Goal: Task Accomplishment & Management: Manage account settings

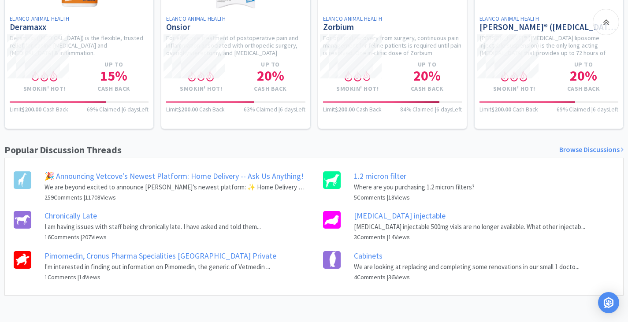
scroll to position [573, 0]
click at [85, 214] on link "Chronically Late" at bounding box center [70, 216] width 52 height 10
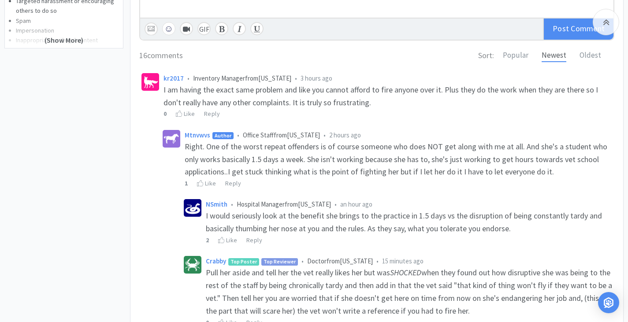
scroll to position [308, 0]
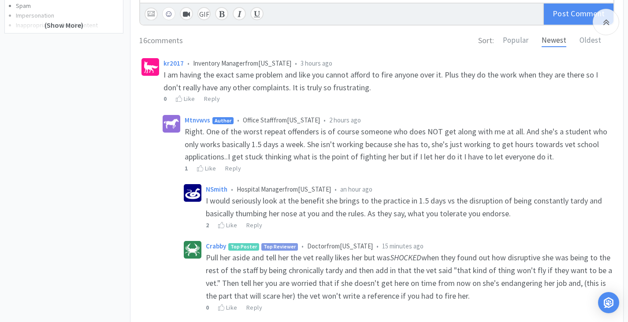
drag, startPoint x: 159, startPoint y: 171, endPoint x: 167, endPoint y: 169, distance: 9.1
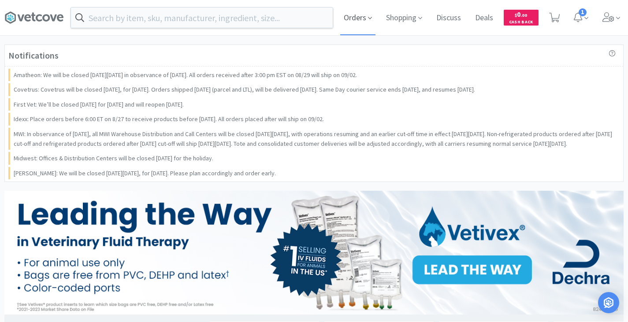
click at [350, 15] on span "Orders" at bounding box center [357, 17] width 35 height 35
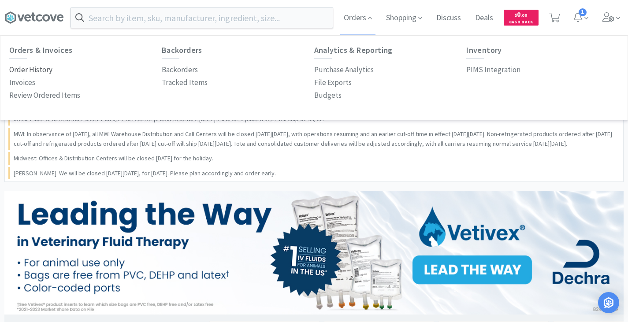
click at [37, 71] on p "Order History" at bounding box center [30, 70] width 43 height 12
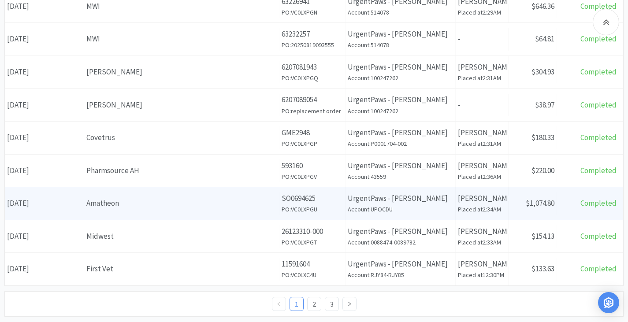
scroll to position [392, 0]
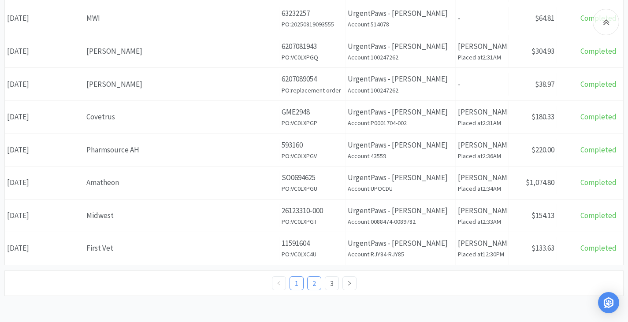
click at [307, 281] on link "2" at bounding box center [313, 283] width 13 height 13
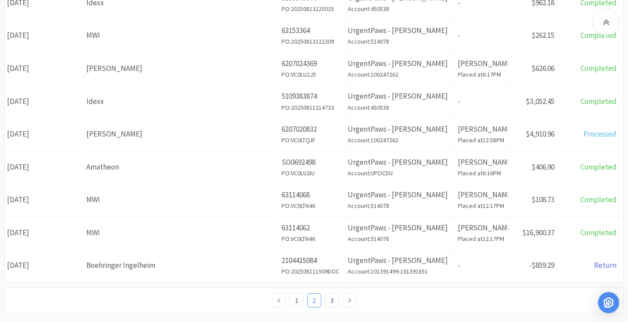
scroll to position [392, 0]
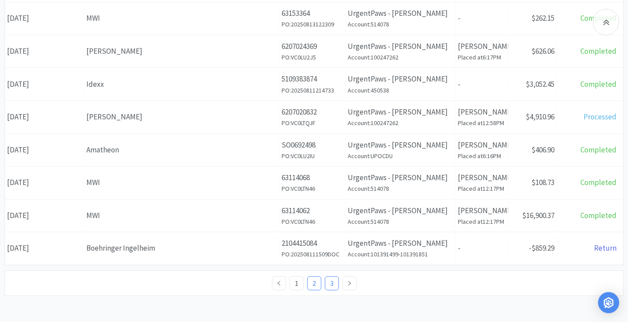
click at [332, 284] on link "3" at bounding box center [331, 283] width 13 height 13
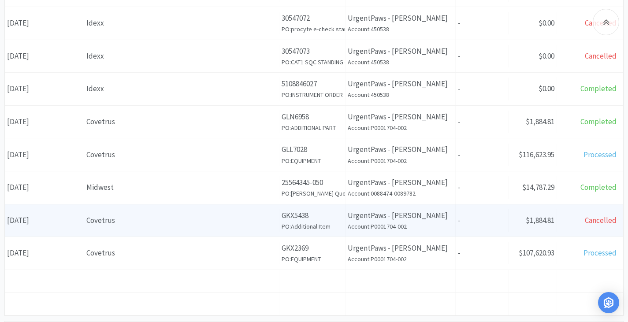
scroll to position [373, 0]
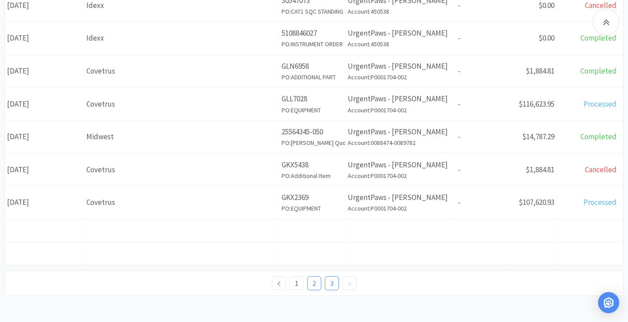
click at [310, 281] on link "2" at bounding box center [313, 283] width 13 height 13
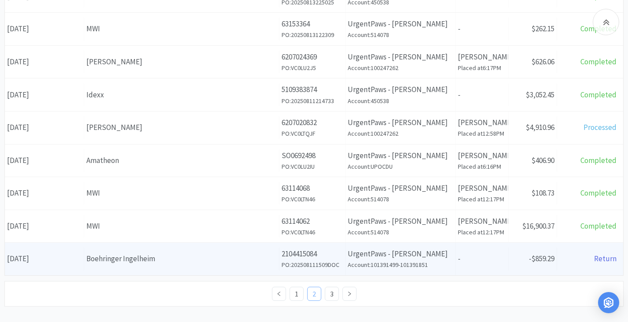
scroll to position [392, 0]
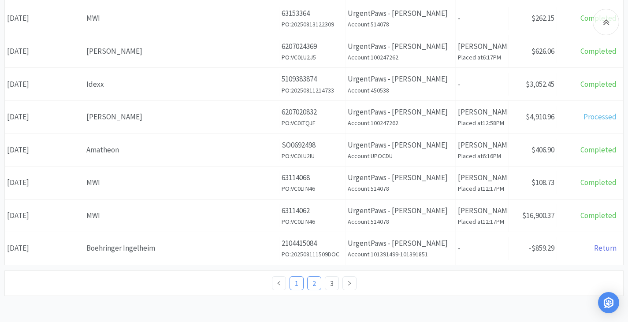
click at [292, 284] on link "1" at bounding box center [296, 283] width 13 height 13
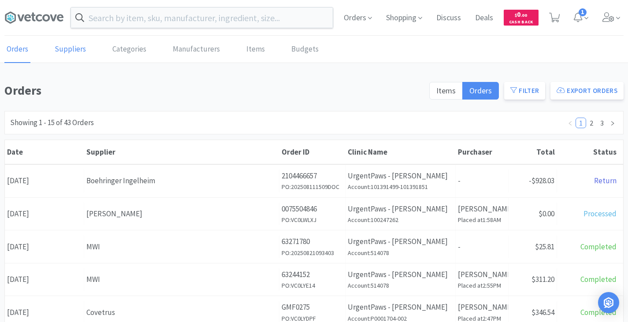
click at [70, 47] on link "Suppliers" at bounding box center [70, 49] width 36 height 27
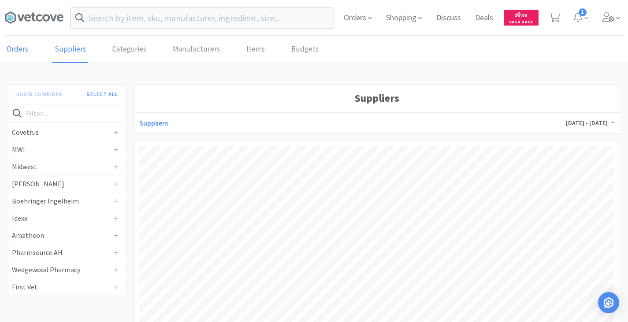
click at [29, 47] on link "Orders" at bounding box center [17, 49] width 26 height 27
